Goal: Navigation & Orientation: Find specific page/section

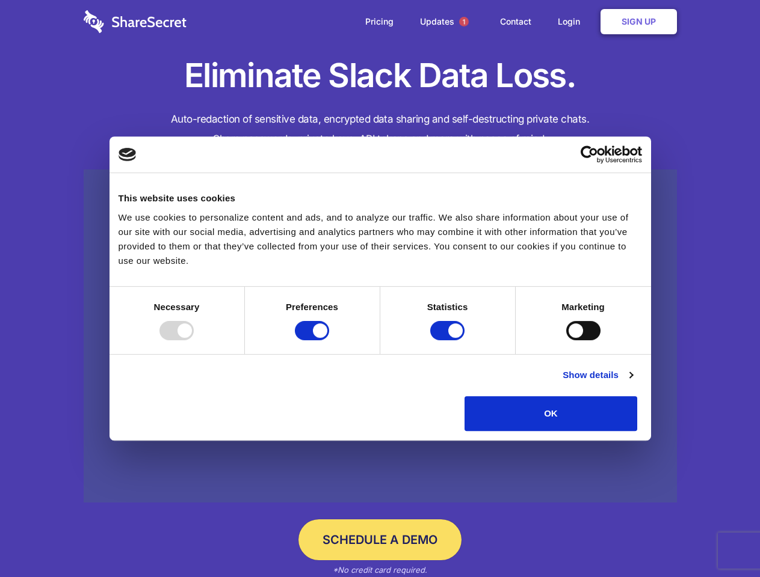
click at [194, 340] on div at bounding box center [176, 330] width 34 height 19
click at [329, 340] on input "Preferences" at bounding box center [312, 330] width 34 height 19
checkbox input "false"
click at [449, 340] on input "Statistics" at bounding box center [447, 330] width 34 height 19
checkbox input "false"
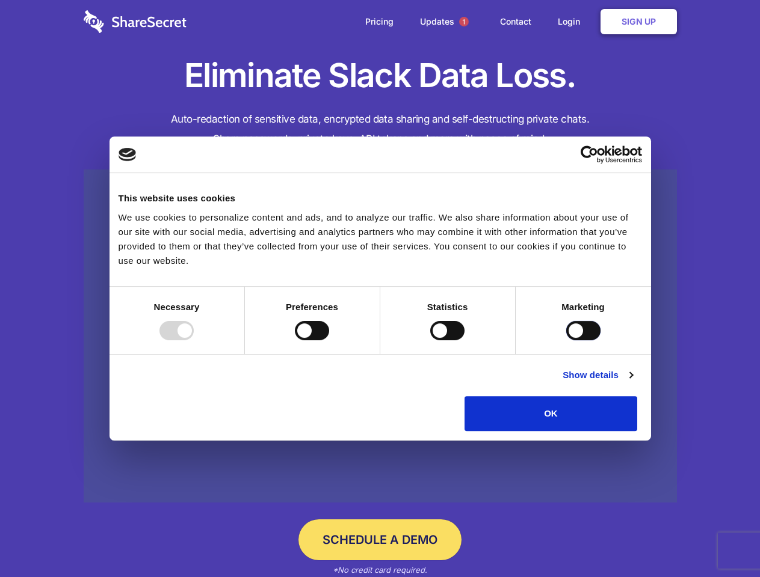
click at [566, 340] on input "Marketing" at bounding box center [583, 330] width 34 height 19
checkbox input "true"
click at [632, 383] on link "Show details" at bounding box center [597, 375] width 70 height 14
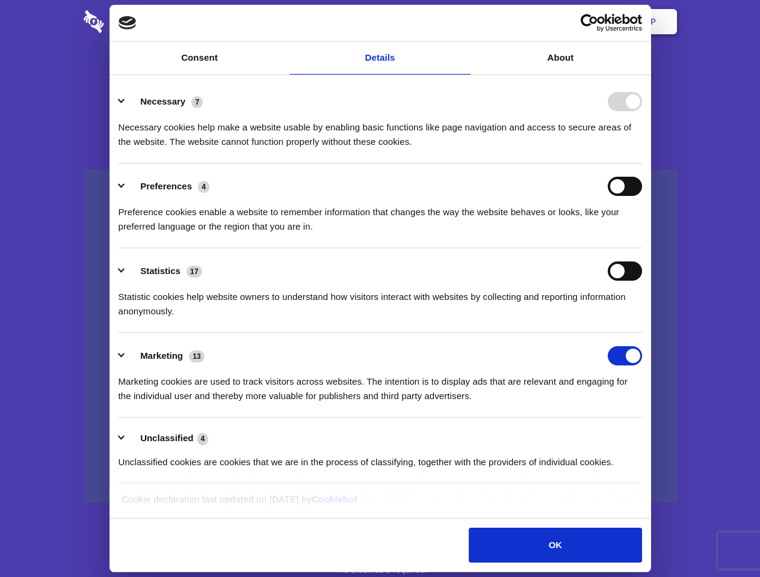
click at [647, 436] on ul "Necessary 7 Necessary cookies help make a website usable by enabling basic func…" at bounding box center [379, 281] width 535 height 405
click at [463, 22] on span "1" at bounding box center [464, 22] width 10 height 10
